Goal: Complete application form

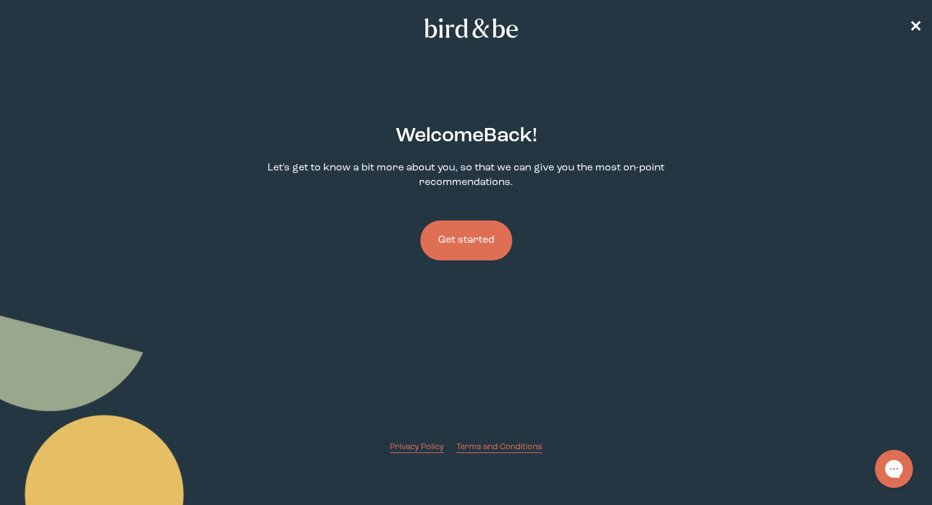
click at [446, 249] on button "Get started" at bounding box center [466, 241] width 92 height 40
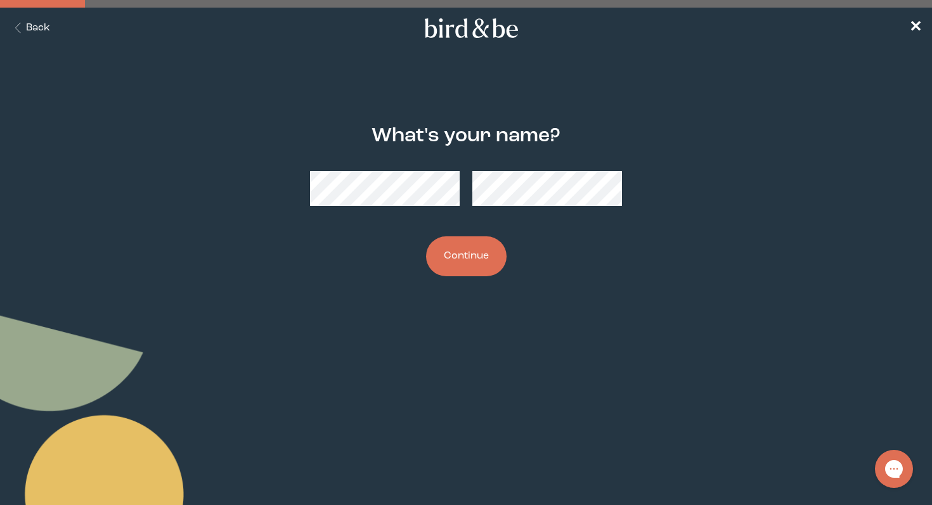
click at [309, 197] on div "What's your name? Continue" at bounding box center [466, 201] width 446 height 192
click at [442, 265] on button "Continue" at bounding box center [466, 256] width 81 height 40
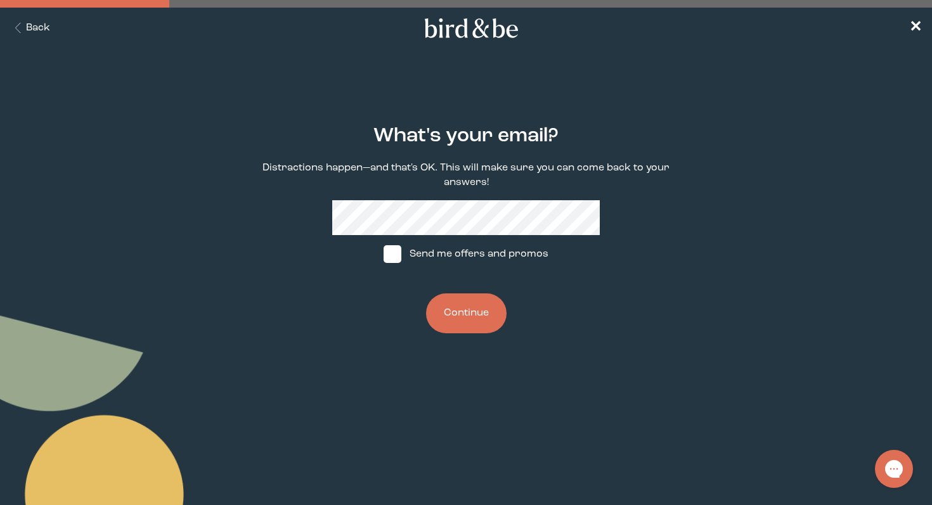
click at [442, 265] on label "Send me offers and promos" at bounding box center [466, 254] width 189 height 38
click at [384, 255] on input "Send me offers and promos" at bounding box center [383, 254] width 1 height 1
checkbox input "true"
click at [467, 311] on button "Continue" at bounding box center [466, 314] width 81 height 40
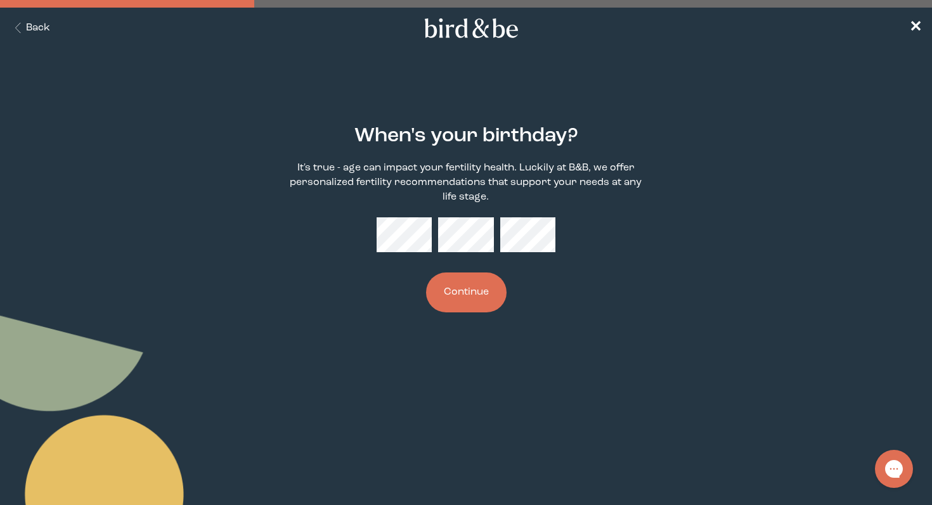
click at [470, 302] on button "Continue" at bounding box center [466, 293] width 81 height 40
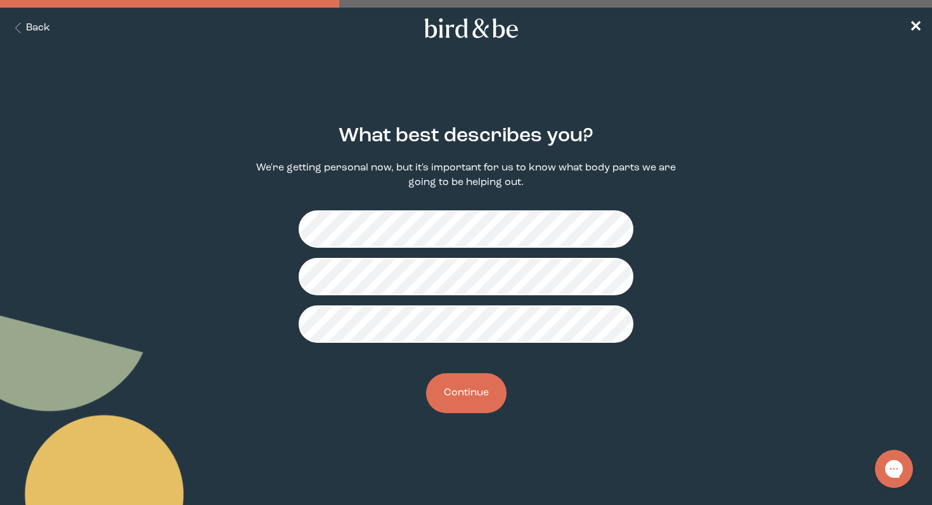
click at [470, 392] on button "Continue" at bounding box center [466, 393] width 81 height 40
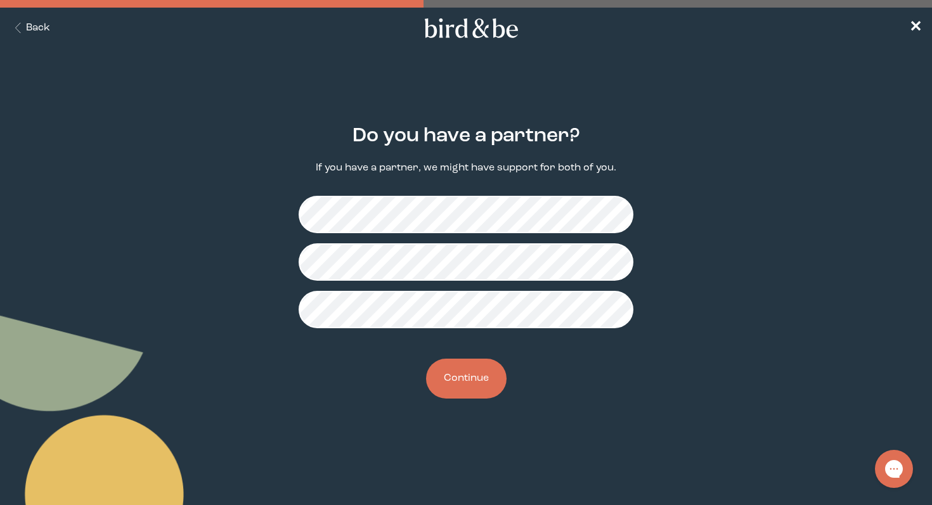
click at [472, 380] on button "Continue" at bounding box center [466, 379] width 81 height 40
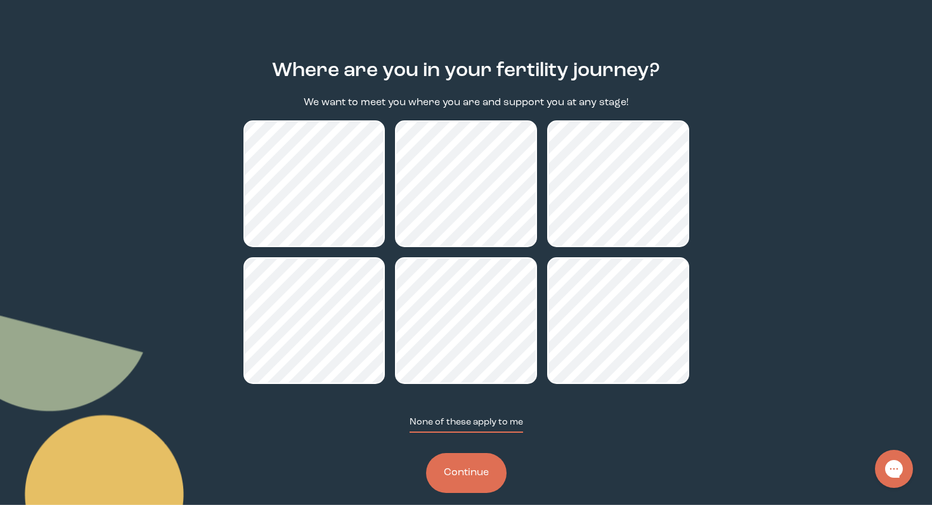
scroll to position [84, 0]
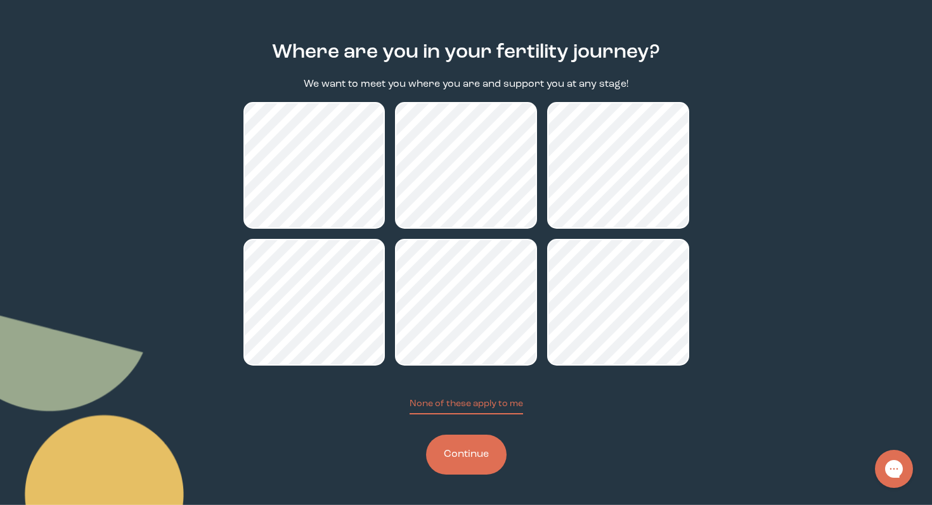
click at [465, 456] on button "Continue" at bounding box center [466, 455] width 81 height 40
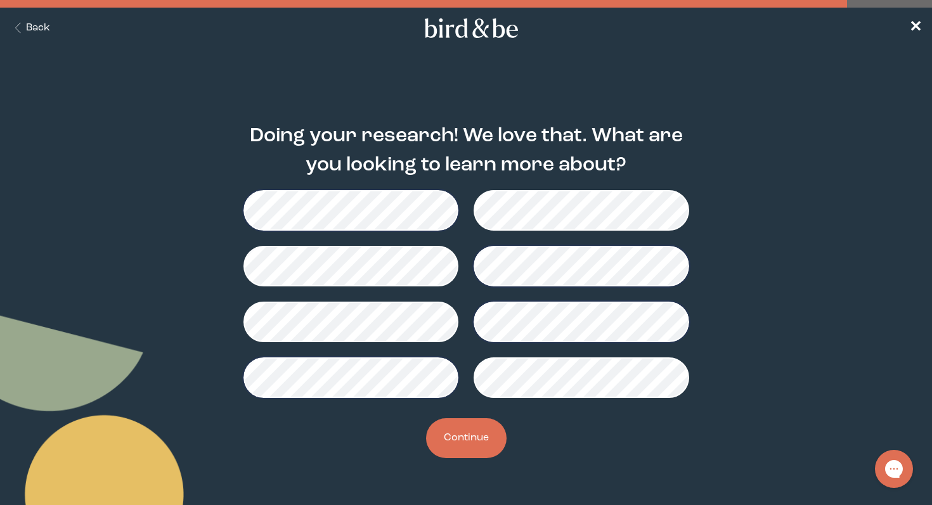
click at [466, 434] on button "Continue" at bounding box center [466, 438] width 81 height 40
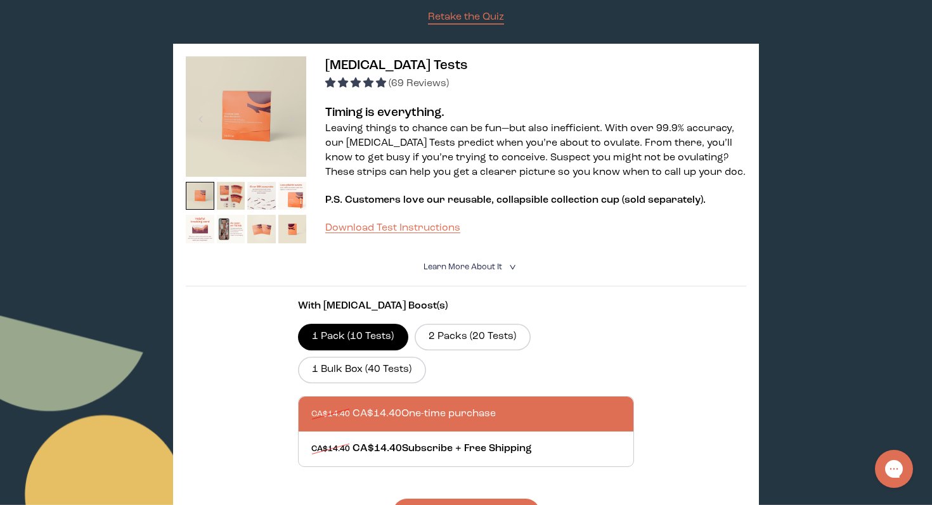
scroll to position [141, 0]
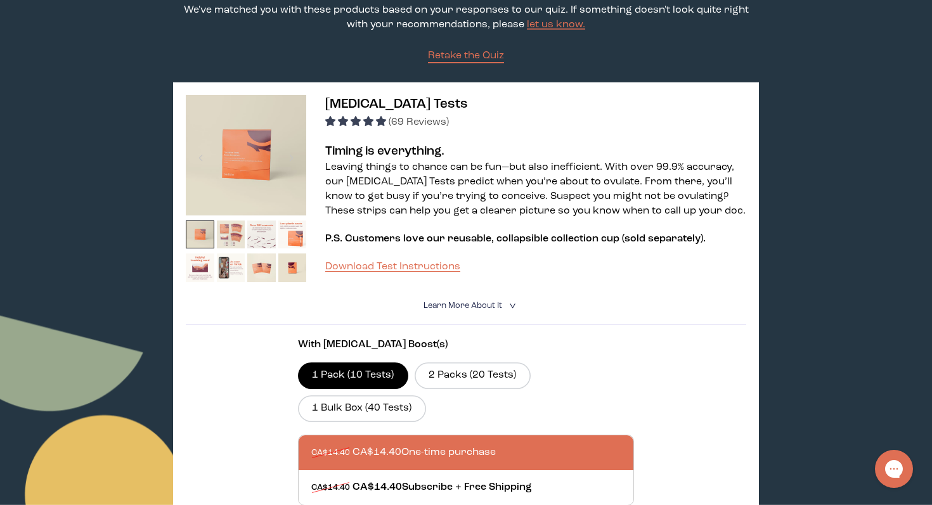
click at [235, 233] on img at bounding box center [231, 235] width 29 height 29
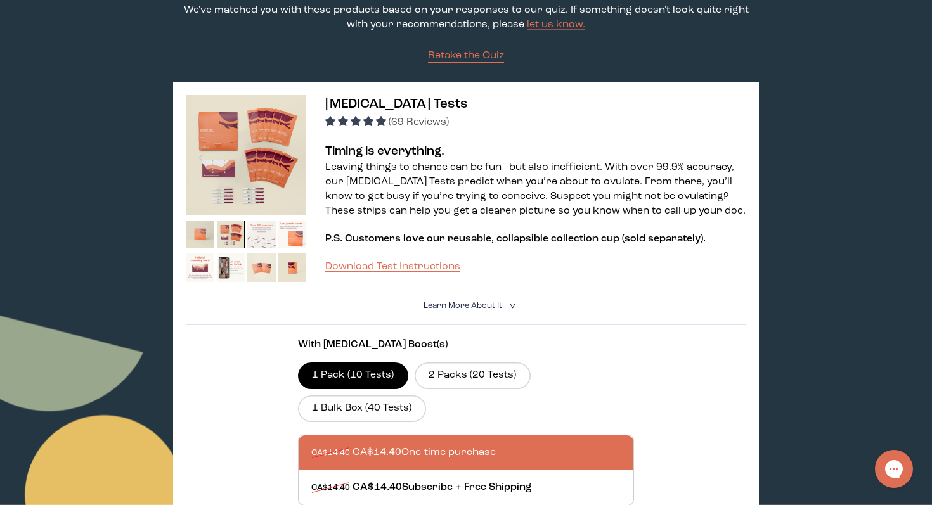
click at [259, 236] on img at bounding box center [261, 235] width 29 height 29
click at [290, 237] on img at bounding box center [292, 235] width 29 height 29
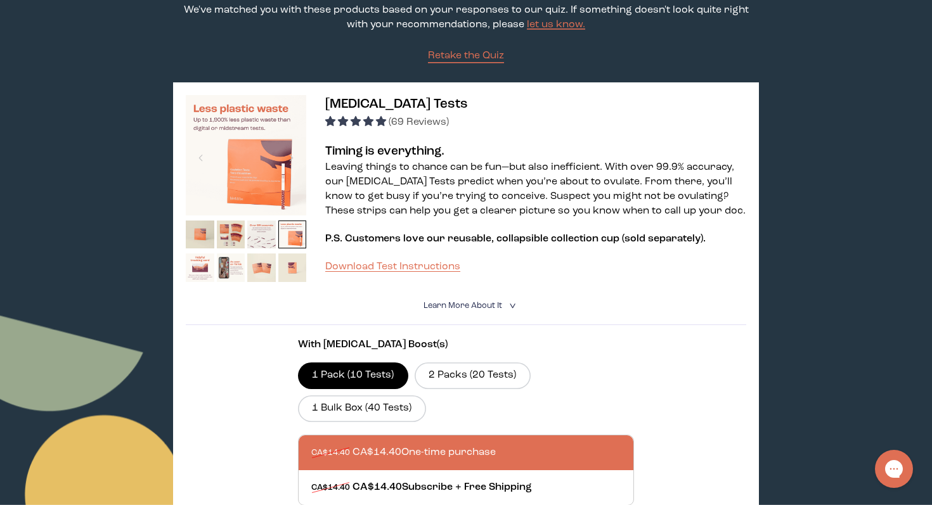
click at [291, 278] on img at bounding box center [292, 268] width 29 height 29
click at [262, 270] on img at bounding box center [261, 268] width 29 height 29
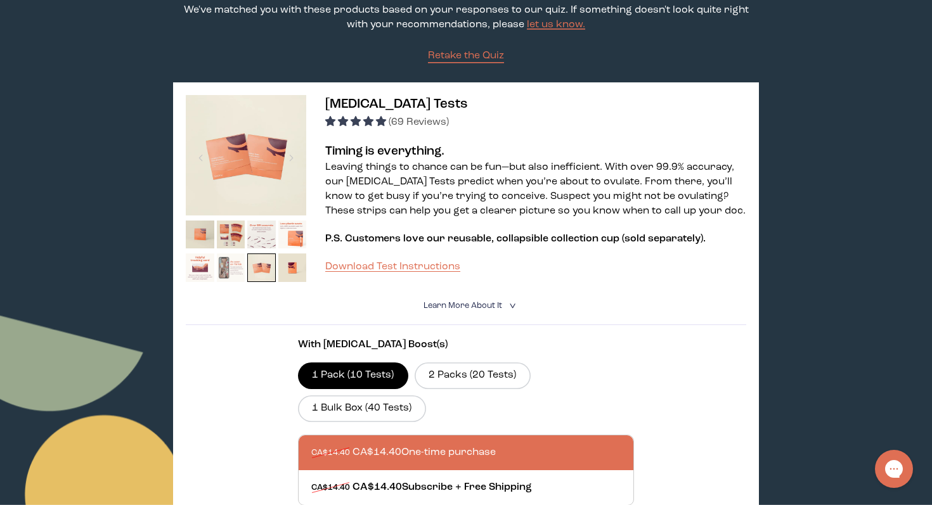
click at [233, 269] on img at bounding box center [231, 268] width 29 height 29
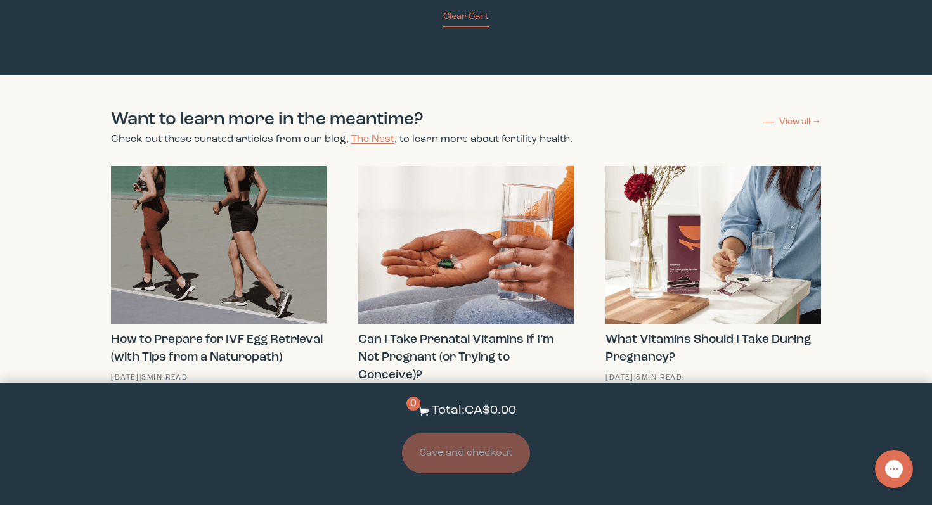
scroll to position [810, 0]
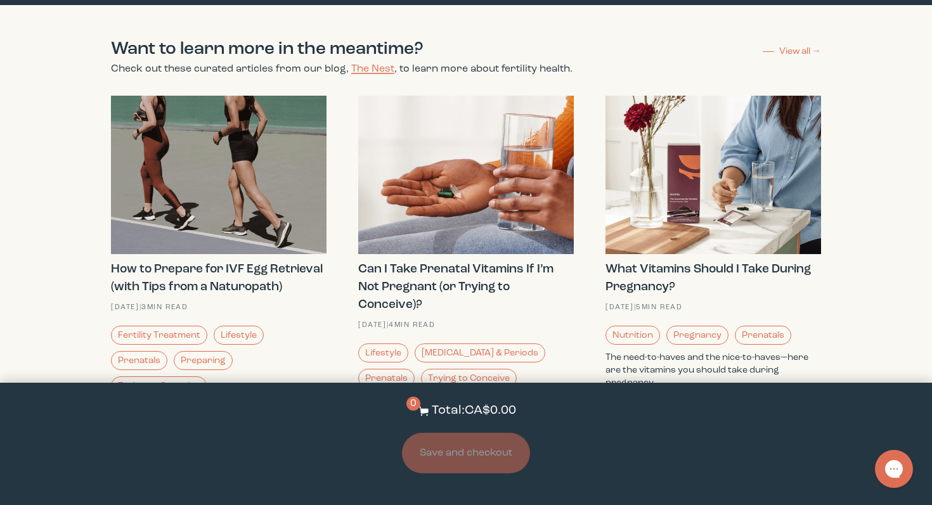
click at [914, 210] on div "Want to learn more in the meantime? Check out these curated articles from our b…" at bounding box center [466, 416] width 932 height 822
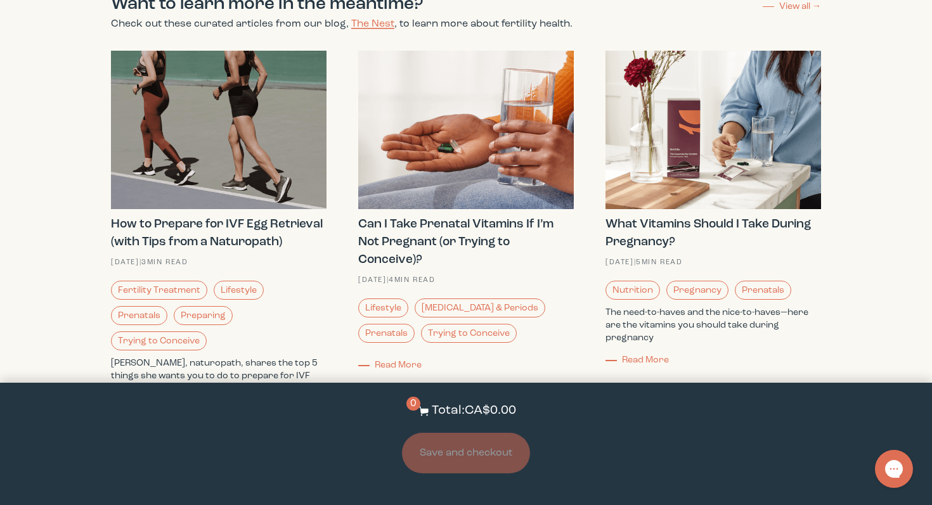
scroll to position [856, 0]
click at [478, 240] on strong "Can I Take Prenatal Vitamins If I’m Not Pregnant (or Trying to Conceive)?" at bounding box center [455, 241] width 195 height 48
click at [404, 228] on strong "Can I Take Prenatal Vitamins If I’m Not Pregnant (or Trying to Conceive)?" at bounding box center [455, 241] width 195 height 48
click at [399, 363] on span "Read More" at bounding box center [398, 364] width 47 height 9
